Goal: Obtain resource: Download file/media

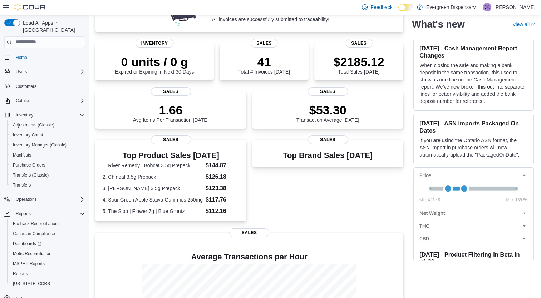
scroll to position [180, 0]
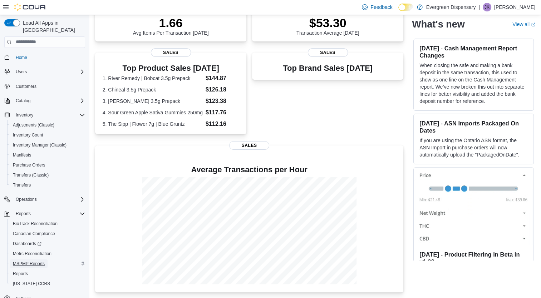
click at [35, 261] on span "MSPMP Reports" at bounding box center [29, 264] width 32 height 6
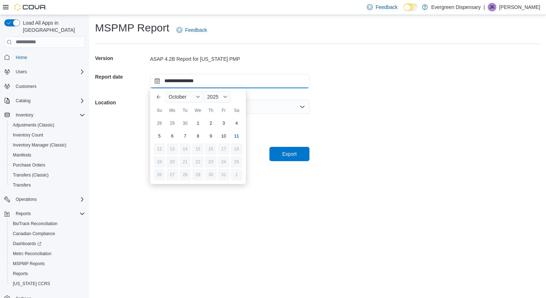
click at [217, 81] on input "**********" at bounding box center [229, 81] width 159 height 14
click at [282, 156] on span "Export" at bounding box center [289, 153] width 14 height 7
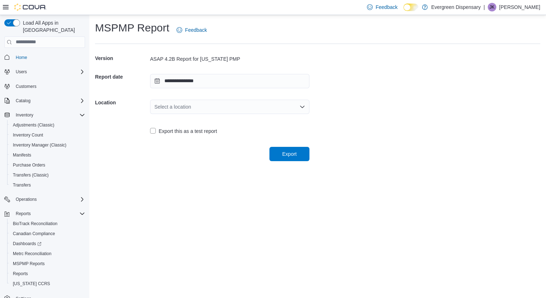
click at [278, 104] on div "Select a location" at bounding box center [229, 107] width 159 height 14
click at [214, 129] on span "[STREET_ADDRESS]" at bounding box center [234, 129] width 142 height 7
